Goal: Check status: Check status

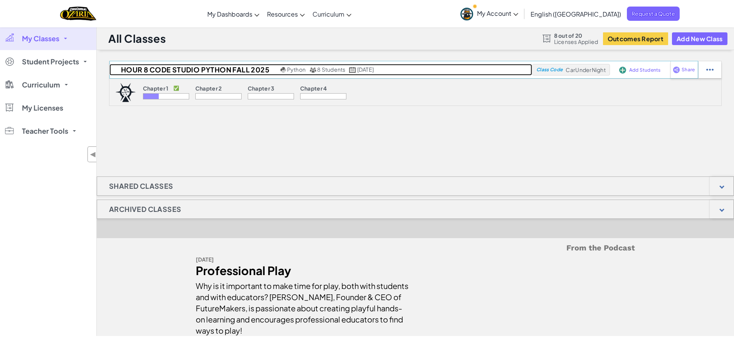
click at [148, 66] on h2 "Hour 8 Code Studio Python Fall 2025" at bounding box center [193, 70] width 169 height 12
